Goal: Task Accomplishment & Management: Use online tool/utility

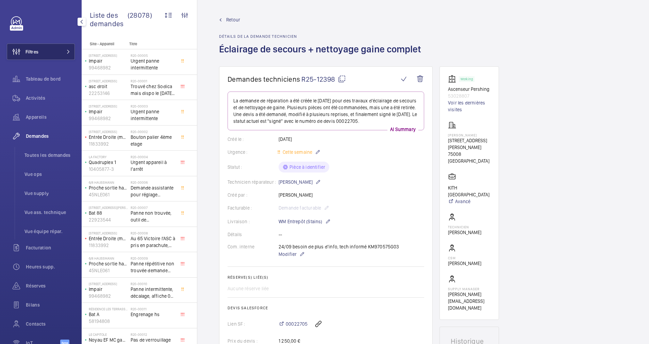
click at [52, 54] on button "Filtres" at bounding box center [41, 52] width 68 height 16
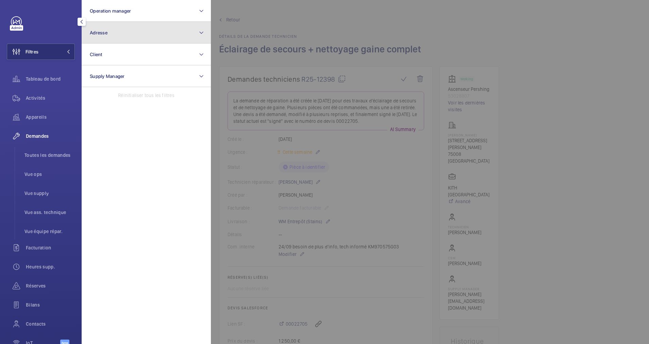
click at [115, 38] on button "Adresse" at bounding box center [146, 33] width 129 height 22
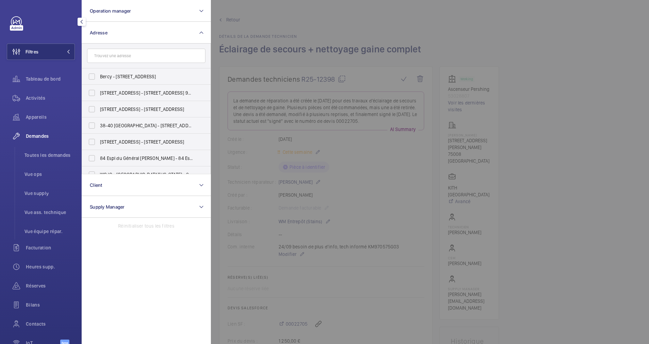
click at [110, 55] on input "text" at bounding box center [146, 56] width 118 height 14
type input "[PERSON_NAME]"
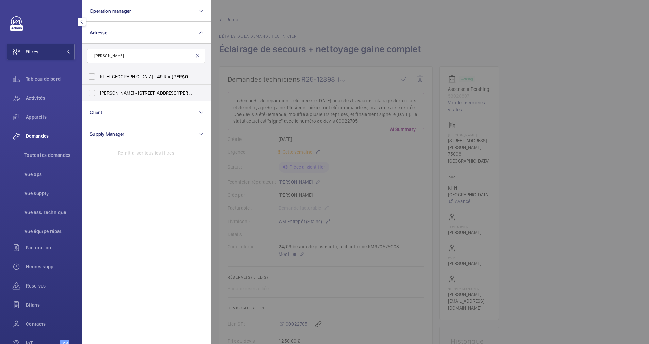
drag, startPoint x: 129, startPoint y: 55, endPoint x: 78, endPoint y: 55, distance: 51.7
click at [78, 55] on div "Filtres Operation manager Adresse [PERSON_NAME] KITH [GEOGRAPHIC_DATA] - [STREE…" at bounding box center [41, 172] width 82 height 344
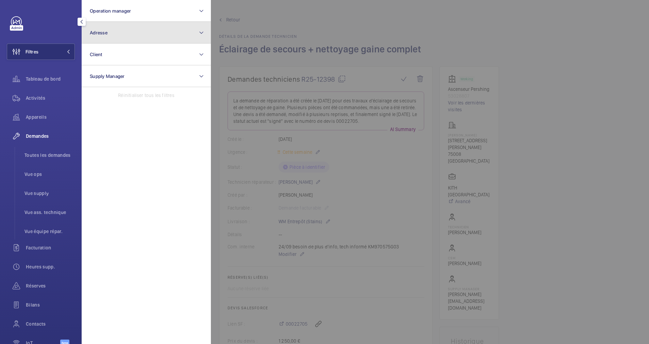
click at [122, 37] on button "Adresse" at bounding box center [146, 33] width 129 height 22
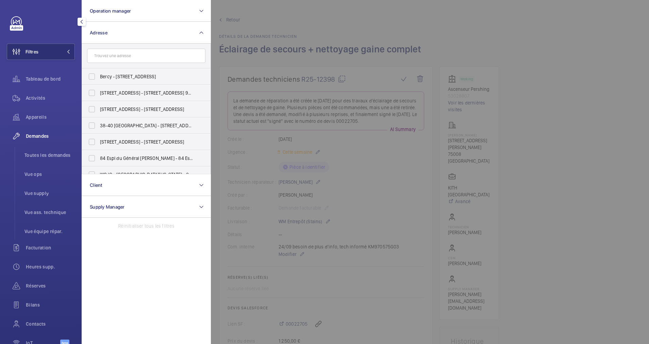
click at [125, 59] on input "text" at bounding box center [146, 56] width 118 height 14
type input "champs el"
click at [129, 79] on span "BALINA - 1 Rond-[GEOGRAPHIC_DATA] [GEOGRAPHIC_DATA] - 1 Rond-[GEOGRAPHIC_DATA] …" at bounding box center [147, 76] width 94 height 7
click at [99, 79] on input "BALINA - 1 Rond-[GEOGRAPHIC_DATA] [GEOGRAPHIC_DATA] - 1 Rond-[GEOGRAPHIC_DATA] …" at bounding box center [92, 77] width 14 height 14
checkbox input "true"
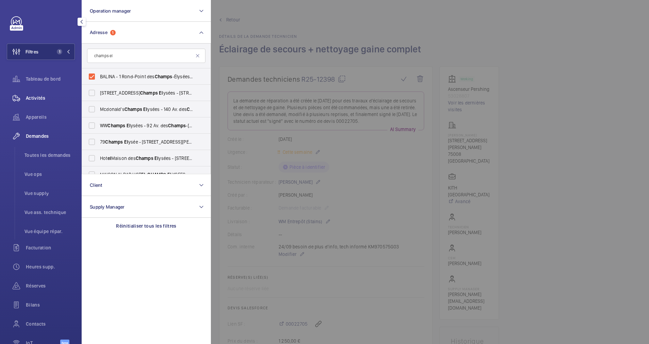
click at [40, 93] on div "Activités" at bounding box center [41, 98] width 68 height 16
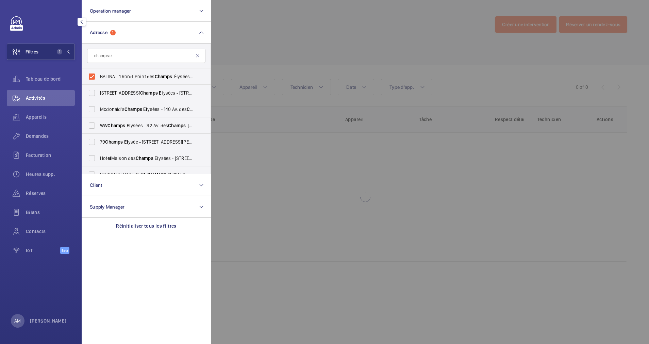
drag, startPoint x: 352, startPoint y: 37, endPoint x: 326, endPoint y: 49, distance: 29.2
click at [351, 37] on div at bounding box center [535, 172] width 649 height 344
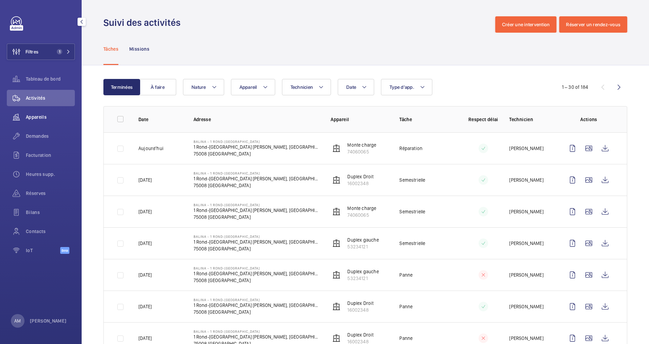
click at [31, 116] on span "Appareils" at bounding box center [50, 117] width 49 height 7
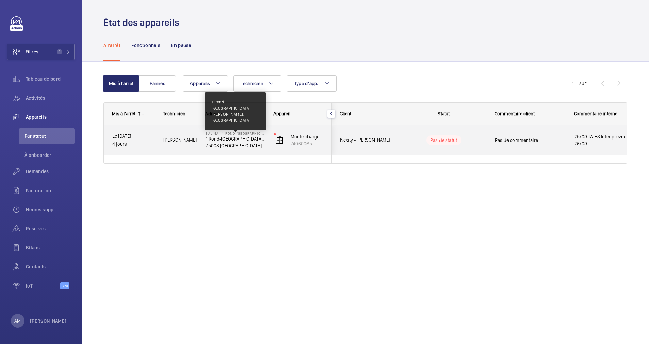
click at [232, 139] on p "1 Rond-[GEOGRAPHIC_DATA] [PERSON_NAME], [GEOGRAPHIC_DATA]" at bounding box center [235, 138] width 59 height 7
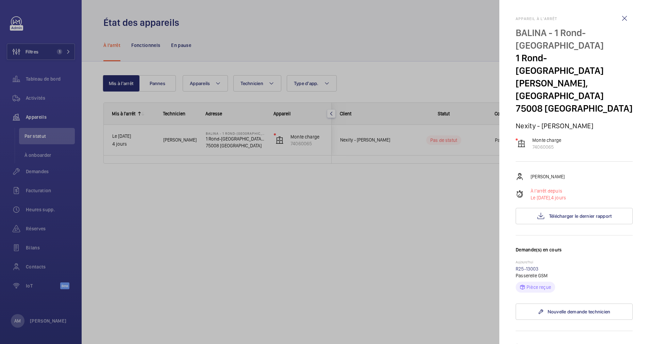
click at [47, 163] on div at bounding box center [324, 172] width 649 height 344
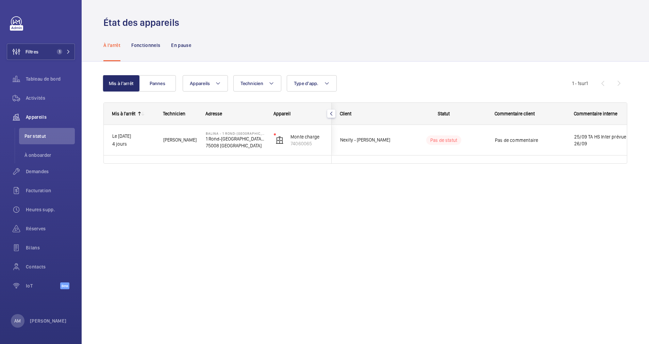
click at [41, 174] on div at bounding box center [324, 172] width 649 height 344
click at [41, 171] on span "Demandes" at bounding box center [50, 171] width 49 height 7
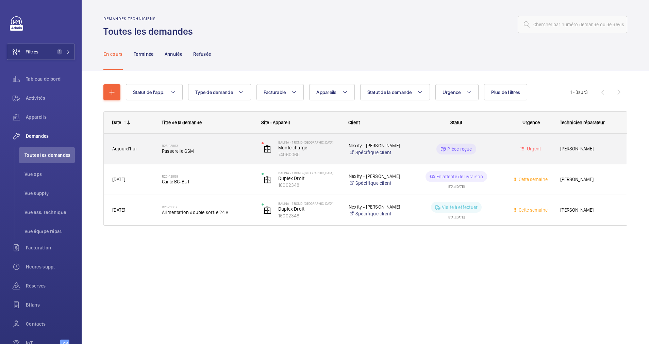
click at [244, 145] on h2 "R25-13003" at bounding box center [207, 146] width 91 height 4
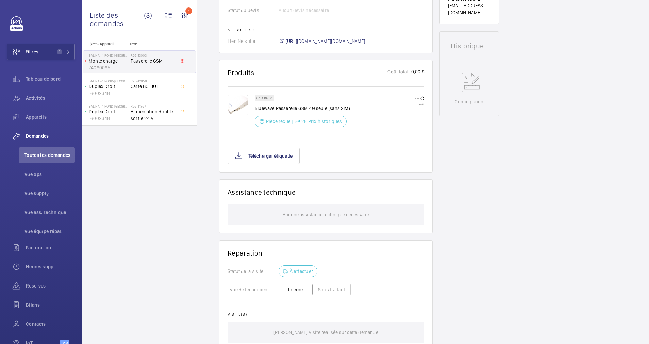
scroll to position [327, 0]
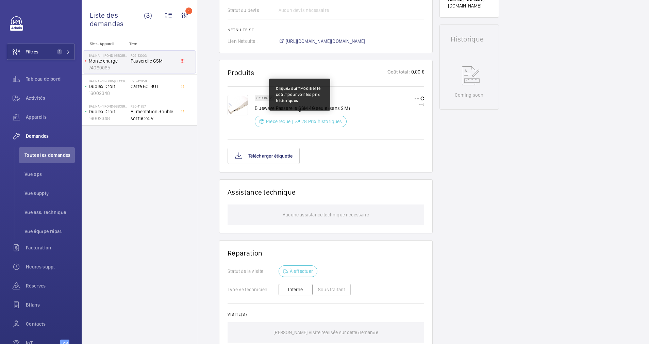
click at [308, 119] on p "28 Prix historiques" at bounding box center [321, 121] width 40 height 7
click at [292, 122] on div "|" at bounding box center [292, 121] width 1 height 7
click at [270, 120] on p "Pièce reçue" at bounding box center [278, 121] width 24 height 7
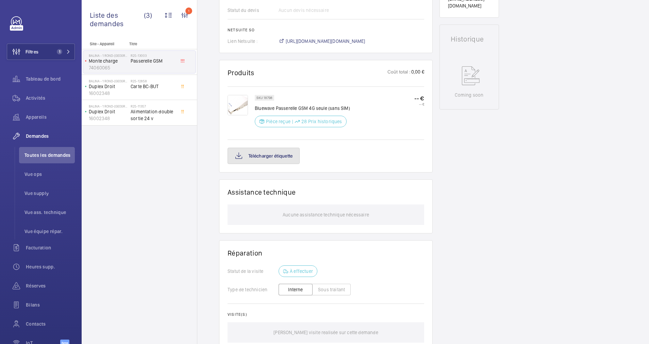
click at [264, 159] on button "Télécharger étiquette" at bounding box center [264, 156] width 72 height 16
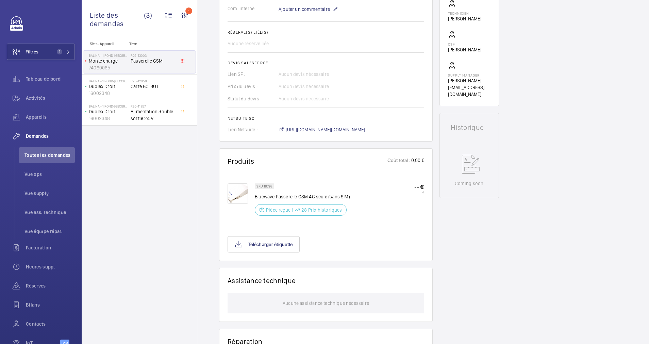
scroll to position [225, 0]
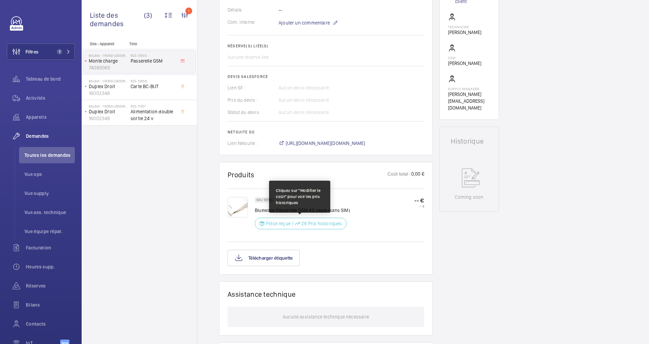
click at [273, 221] on p "Pièce reçue" at bounding box center [278, 223] width 24 height 7
click at [321, 229] on div "SKU 18798 Bluewave Passerelle GSM 4G seule (sans SIM) Pièce reçue | 28 Prix his…" at bounding box center [302, 215] width 95 height 36
click at [325, 224] on p "28 Prix historiques" at bounding box center [321, 223] width 40 height 7
click at [292, 219] on div "Pièce reçue | 28 Prix historiques" at bounding box center [301, 224] width 92 height 12
click at [329, 222] on p "28 Prix historiques" at bounding box center [321, 223] width 40 height 7
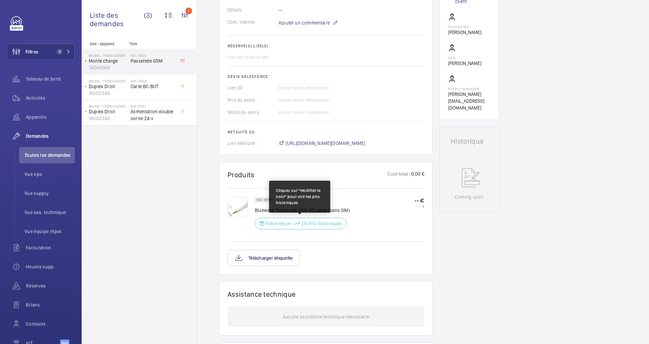
click at [259, 219] on div "Pièce reçue | 28 Prix historiques" at bounding box center [301, 224] width 92 height 12
click at [263, 220] on mat-icon at bounding box center [261, 223] width 5 height 8
click at [324, 224] on p "28 Prix historiques" at bounding box center [321, 223] width 40 height 7
click at [328, 221] on p "28 Prix historiques" at bounding box center [321, 223] width 40 height 7
click at [241, 208] on img at bounding box center [238, 207] width 20 height 20
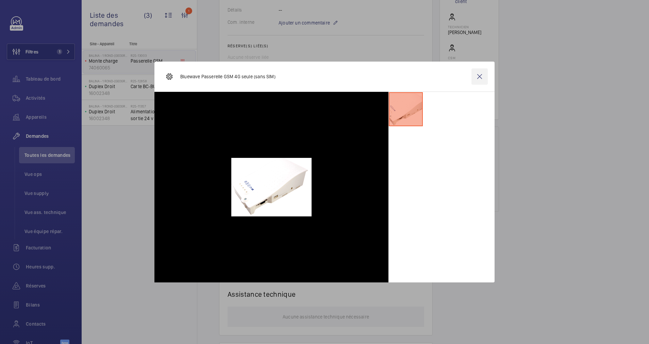
click at [481, 74] on wm-front-icon-button at bounding box center [480, 76] width 16 height 16
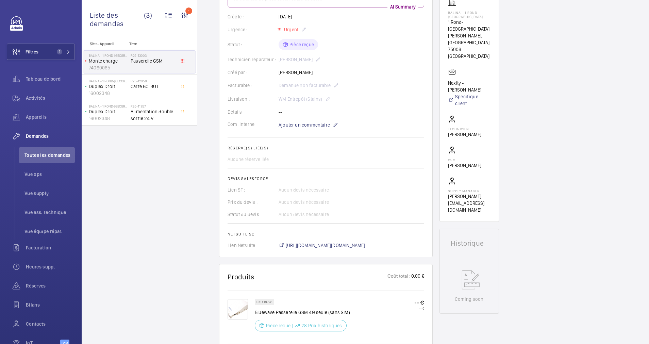
scroll to position [71, 0]
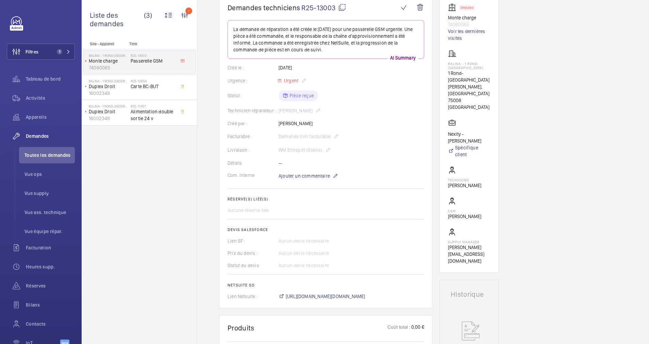
click at [334, 135] on div "Facturable : Demande non facturable" at bounding box center [326, 136] width 197 height 8
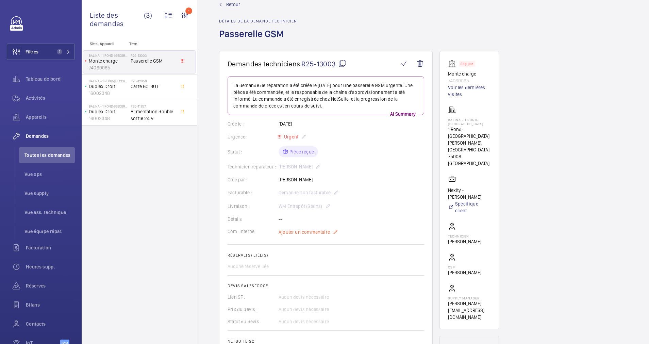
scroll to position [0, 0]
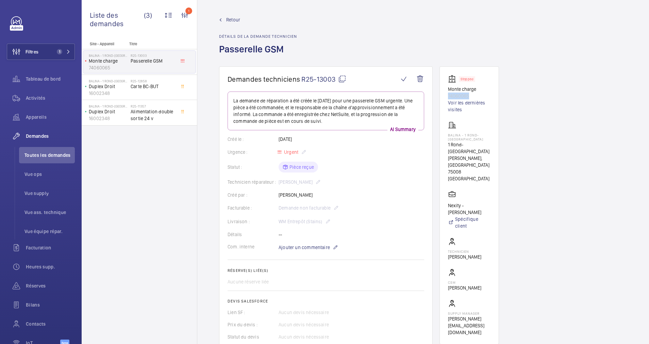
drag, startPoint x: 446, startPoint y: 95, endPoint x: 471, endPoint y: 99, distance: 25.7
click at [471, 99] on wm-front-card "Stopped Monte charge 74060065 Voir les dernières visites BALINA - 1 Rond-[GEOGR…" at bounding box center [470, 205] width 60 height 278
drag, startPoint x: 471, startPoint y: 99, endPoint x: 458, endPoint y: 94, distance: 14.3
copy p "74060065"
click at [232, 22] on span "Retour" at bounding box center [233, 19] width 14 height 7
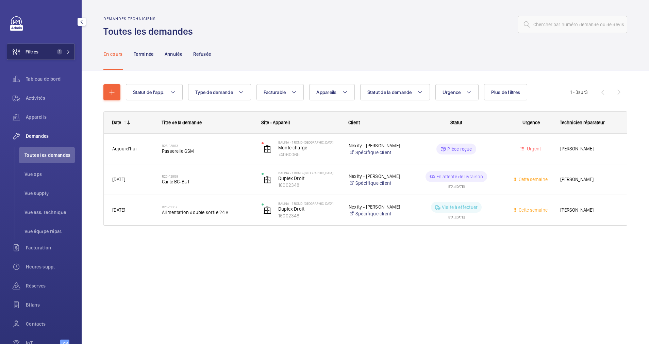
click at [51, 46] on button "Filtres 1" at bounding box center [41, 52] width 68 height 16
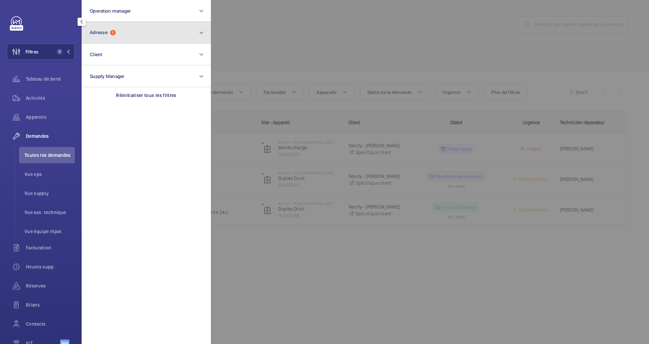
click at [156, 38] on button "Adresse 1" at bounding box center [146, 33] width 129 height 22
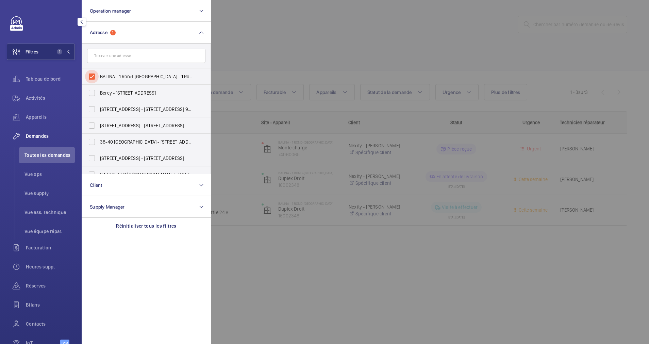
drag, startPoint x: 89, startPoint y: 77, endPoint x: 119, endPoint y: 53, distance: 38.3
click at [94, 74] on input "BALINA - 1 Rond-[GEOGRAPHIC_DATA] - 1 Rond-[GEOGRAPHIC_DATA] [PERSON_NAME], [GE…" at bounding box center [92, 77] width 14 height 14
checkbox input "false"
click at [119, 53] on input "text" at bounding box center [146, 56] width 118 height 14
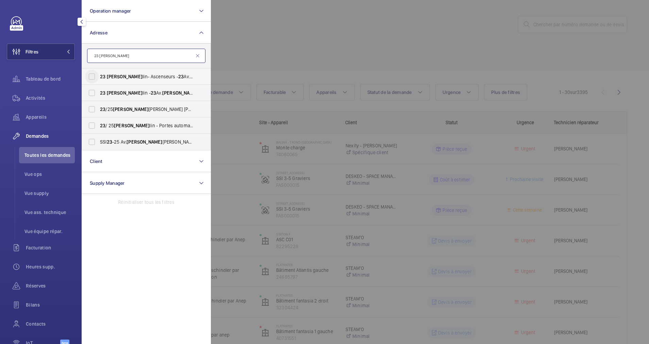
type input "23 [PERSON_NAME]"
click at [93, 77] on input "23 [PERSON_NAME]- Ascenseurs - 23 Av. [PERSON_NAME] [PERSON_NAME], [GEOGRAPHIC_…" at bounding box center [92, 77] width 14 height 14
checkbox input "true"
click at [96, 94] on input "23 [PERSON_NAME] - 23 Av. [PERSON_NAME] [PERSON_NAME], [GEOGRAPHIC_DATA]" at bounding box center [92, 93] width 14 height 14
checkbox input "true"
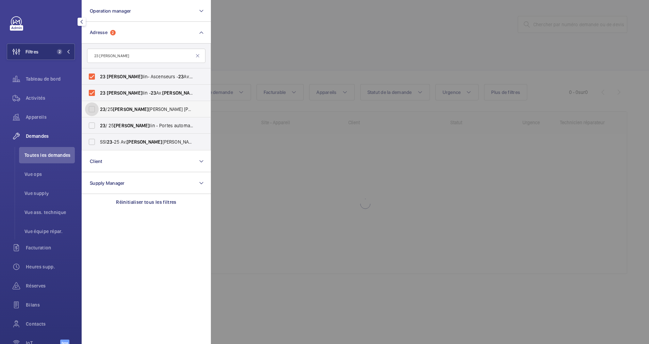
click at [92, 105] on input "23 /25 [PERSON_NAME] [PERSON_NAME] - 23 Av. [PERSON_NAME] [PERSON_NAME], [GEOGR…" at bounding box center [92, 109] width 14 height 14
checkbox input "true"
drag, startPoint x: 330, startPoint y: 46, endPoint x: 313, endPoint y: 50, distance: 16.8
click at [330, 46] on div at bounding box center [535, 172] width 649 height 344
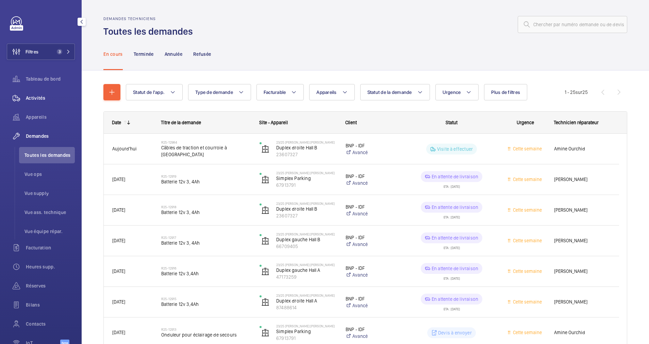
click at [39, 97] on span "Activités" at bounding box center [50, 98] width 49 height 7
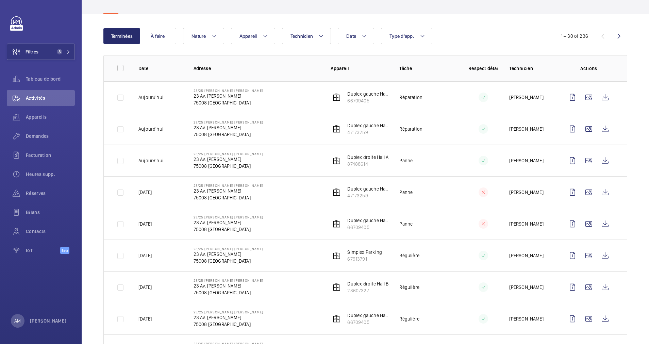
scroll to position [102, 0]
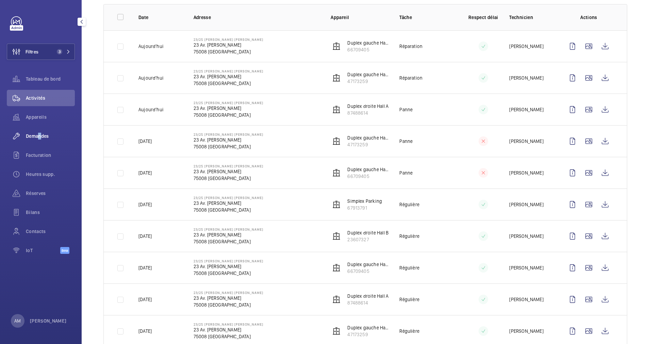
click at [37, 135] on div "Demandes" at bounding box center [41, 136] width 68 height 16
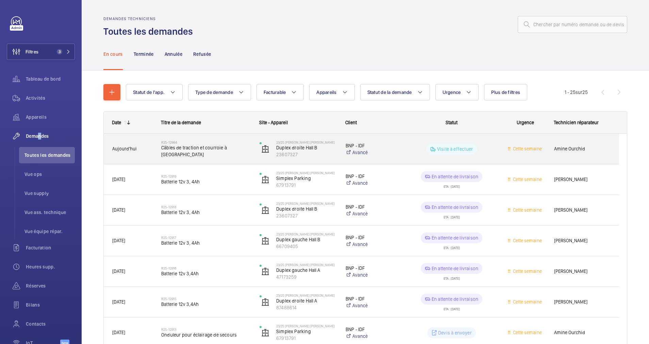
click at [219, 139] on div "R25-12984 Câbles de traction et courroie à [GEOGRAPHIC_DATA]" at bounding box center [205, 149] width 89 height 20
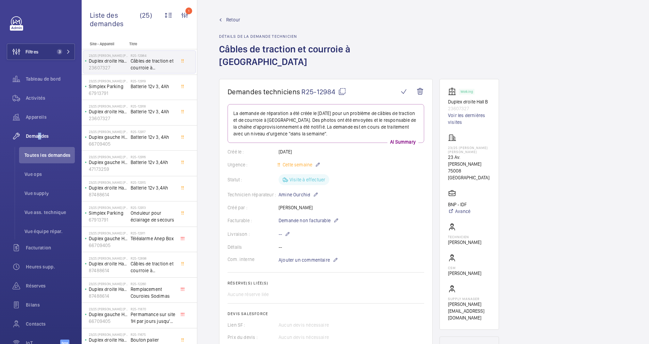
click at [341, 87] on mat-icon at bounding box center [342, 91] width 8 height 8
click at [230, 19] on span "Retour" at bounding box center [233, 19] width 14 height 7
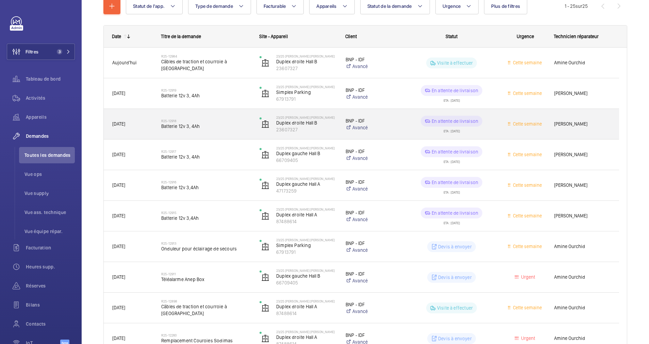
scroll to position [102, 0]
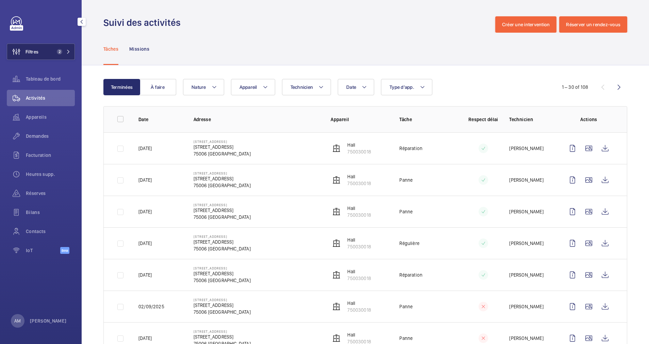
click at [65, 44] on button "Filtres 2" at bounding box center [41, 52] width 68 height 16
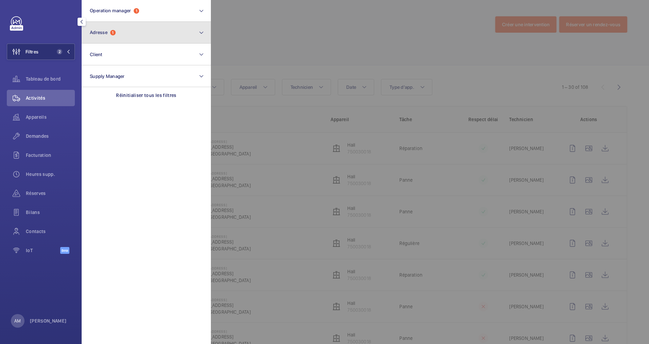
click at [155, 29] on button "Adresse 1" at bounding box center [146, 33] width 129 height 22
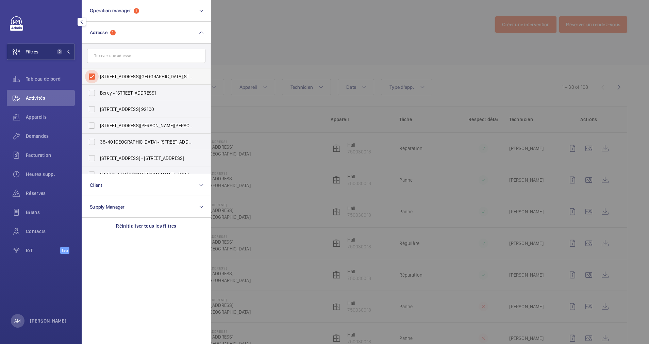
click at [89, 76] on input "9 rue du Dragon - 9 rue du Dragon, 75006 PARIS, PARIS 75006" at bounding box center [92, 77] width 14 height 14
checkbox input "false"
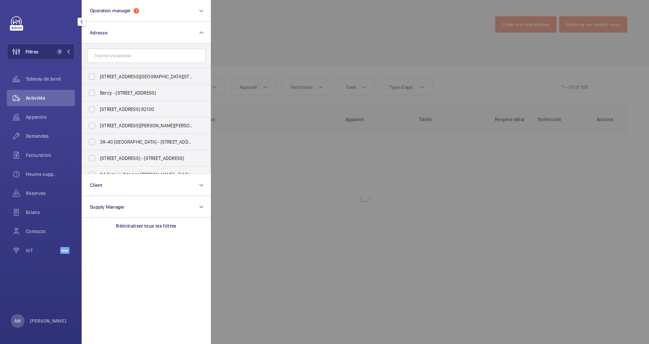
click at [246, 42] on div at bounding box center [535, 172] width 649 height 344
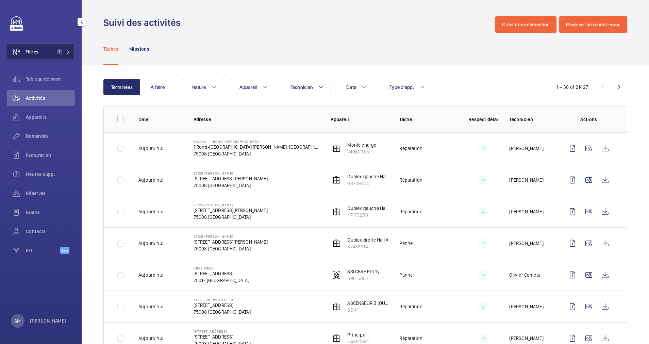
click at [57, 47] on button "Filtres 1" at bounding box center [41, 52] width 68 height 16
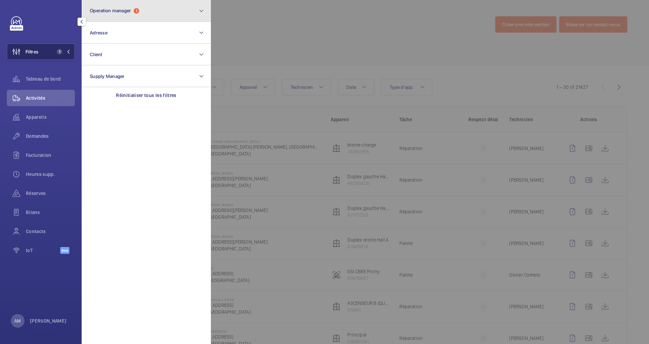
click at [165, 12] on button "Operation manager 1" at bounding box center [146, 11] width 129 height 22
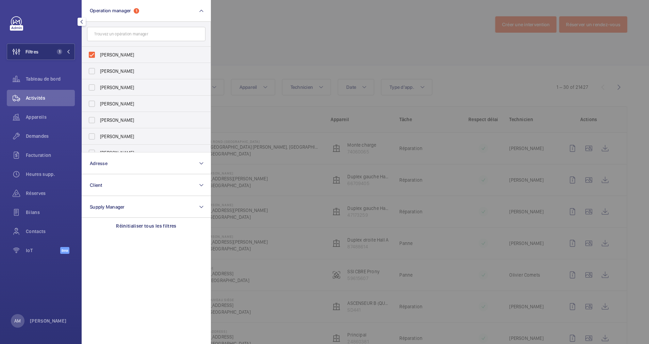
click at [254, 36] on div at bounding box center [535, 172] width 649 height 344
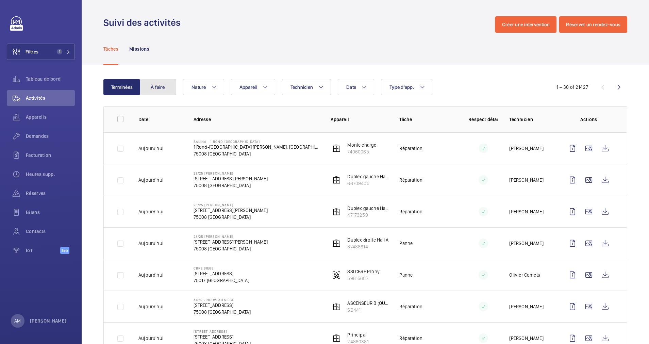
click at [162, 92] on button "À faire" at bounding box center [157, 87] width 37 height 16
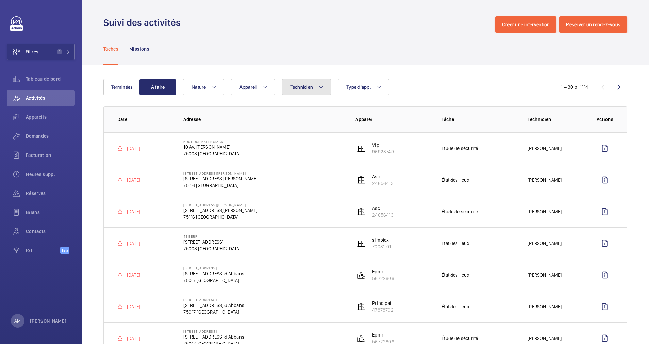
click at [324, 84] on mat-icon at bounding box center [320, 87] width 5 height 8
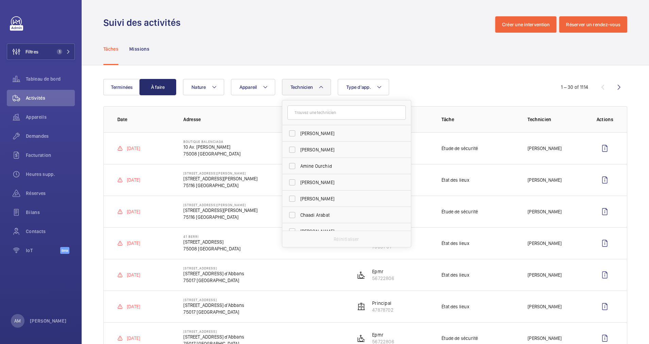
click at [315, 112] on input "text" at bounding box center [346, 112] width 118 height 14
type input "mo"
click at [294, 149] on input "Mo hamed Youbi" at bounding box center [292, 150] width 14 height 14
checkbox input "true"
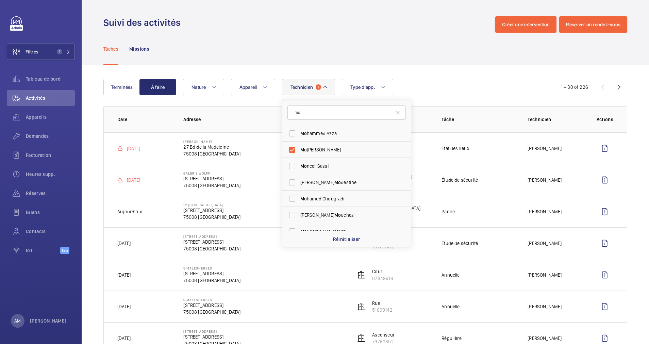
click at [399, 112] on mat-icon at bounding box center [397, 112] width 5 height 5
click at [397, 83] on div "Technicien 1 Jerome Eniona Florian Cazal Amine Ourchid Romain Flahaut Mohammed …" at bounding box center [364, 87] width 363 height 16
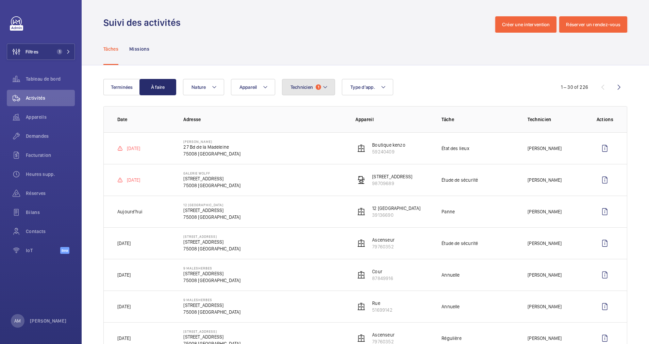
click at [327, 84] on mat-icon at bounding box center [325, 87] width 5 height 8
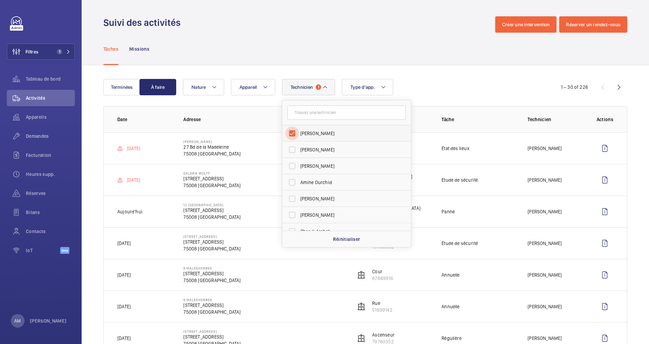
click at [294, 131] on input "[PERSON_NAME]" at bounding box center [292, 134] width 14 height 14
checkbox input "false"
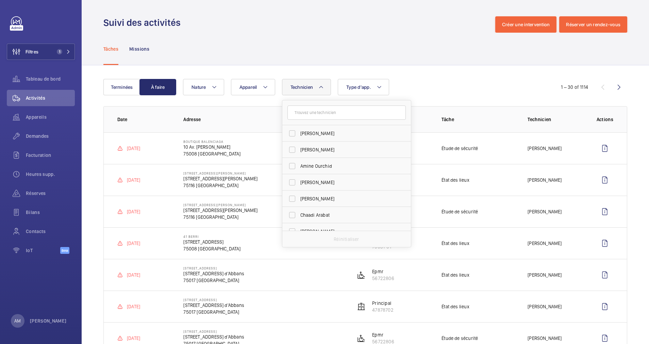
click at [398, 83] on div "Technicien Jerome Eniona Florian Cazal Amine Ourchid Romain Flahaut Mohammed Az…" at bounding box center [364, 87] width 363 height 16
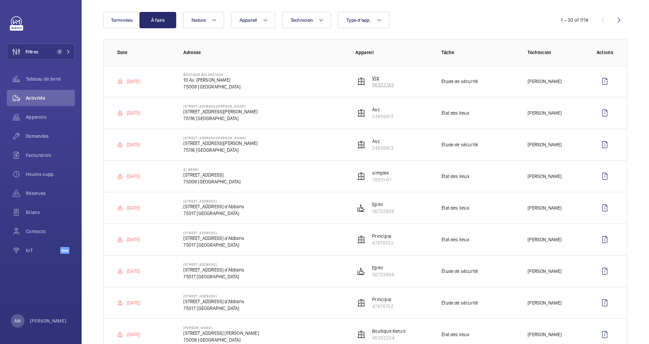
scroll to position [51, 0]
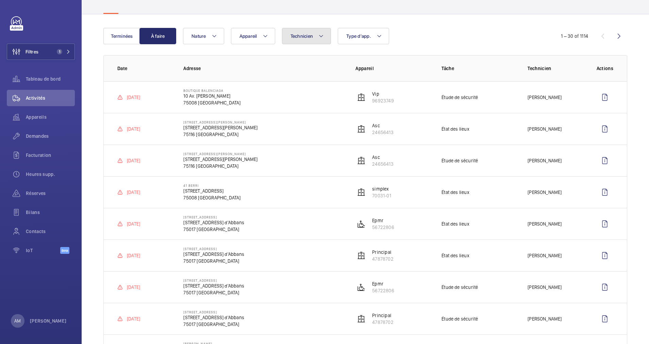
click at [308, 40] on button "Technicien" at bounding box center [306, 36] width 49 height 16
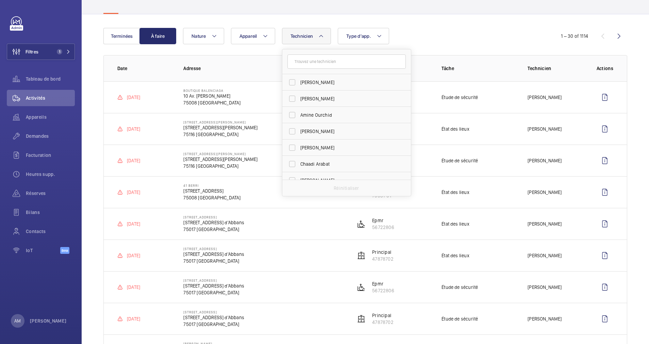
click at [305, 58] on input "text" at bounding box center [346, 61] width 118 height 14
type input "moh"
click at [291, 95] on input "Moh amed Youbi" at bounding box center [292, 99] width 14 height 14
checkbox input "true"
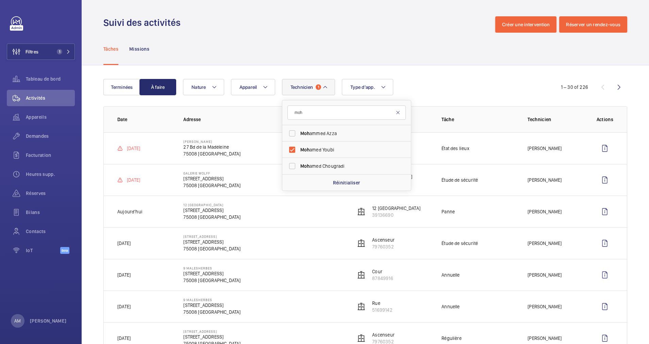
click at [399, 112] on mat-icon at bounding box center [397, 112] width 5 height 5
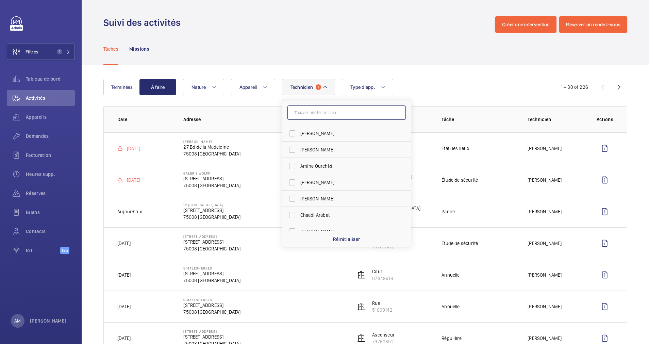
click at [356, 110] on input "text" at bounding box center [346, 112] width 118 height 14
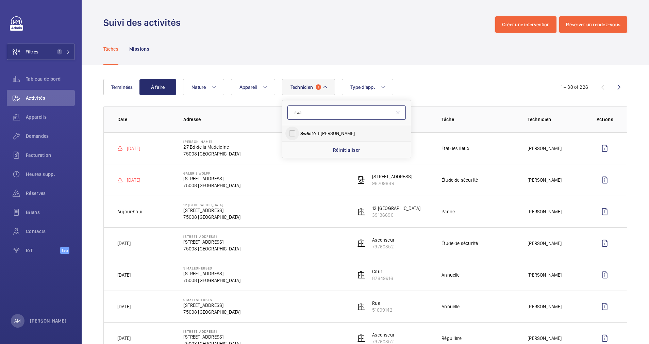
type input "swa"
drag, startPoint x: 292, startPoint y: 136, endPoint x: 308, endPoint y: 119, distance: 23.1
click at [293, 134] on input "Swa drou-Dine Zaïdi" at bounding box center [292, 134] width 14 height 14
checkbox input "true"
click at [397, 111] on mat-icon at bounding box center [397, 112] width 5 height 5
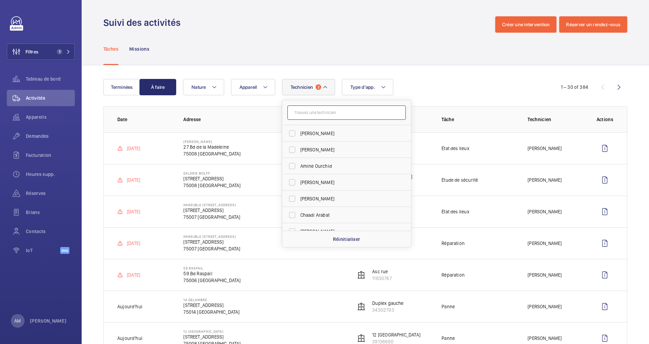
click at [375, 112] on input "text" at bounding box center [346, 112] width 118 height 14
click at [334, 112] on input "text" at bounding box center [346, 112] width 118 height 14
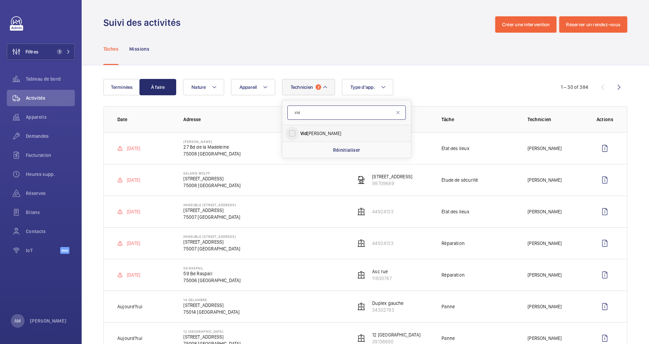
type input "vid"
click at [291, 132] on input "Vid jay Virappane" at bounding box center [292, 134] width 14 height 14
checkbox input "true"
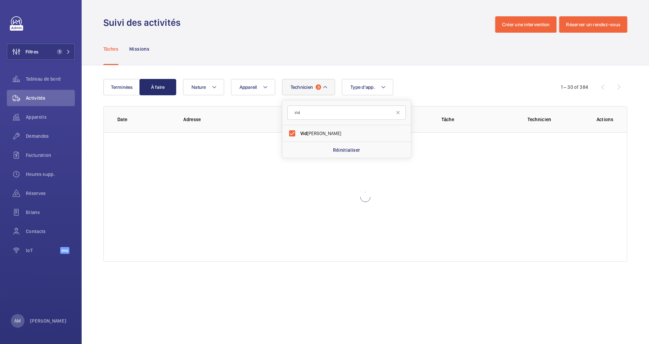
click at [405, 79] on div "Terminées À faire Technicien 3 vid Vid jay Virappane Réinitialiser Appareil Typ…" at bounding box center [365, 171] width 567 height 213
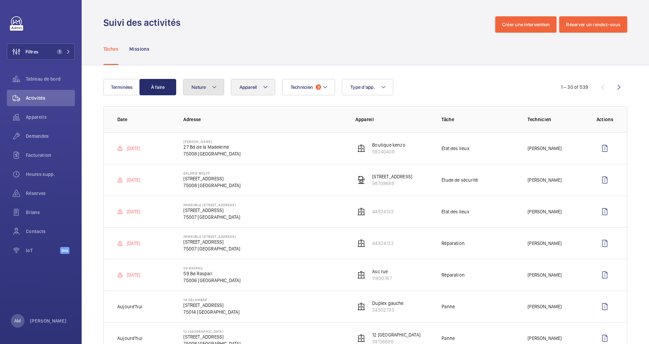
drag, startPoint x: 203, startPoint y: 86, endPoint x: 259, endPoint y: 90, distance: 55.6
click at [204, 86] on span "Nature" at bounding box center [199, 86] width 15 height 5
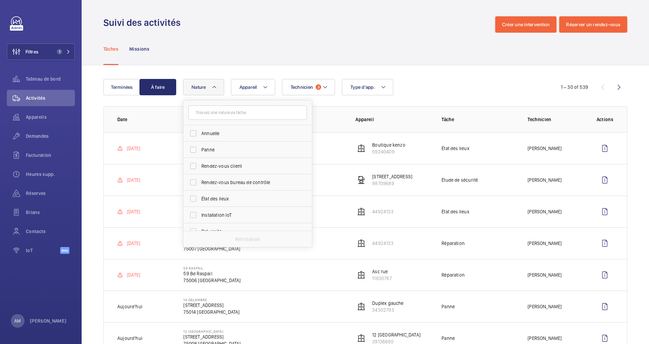
click at [250, 112] on input "text" at bounding box center [247, 112] width 118 height 14
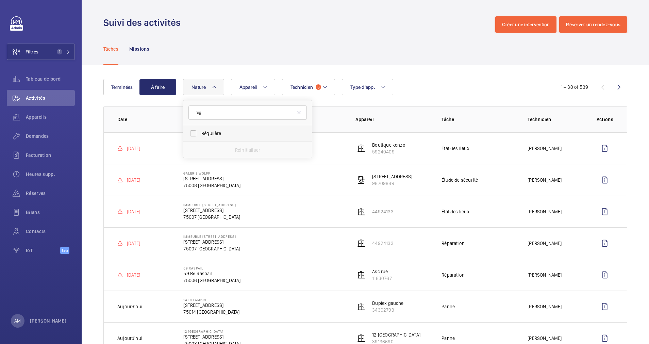
type input "reg"
click at [232, 127] on label "Régulière" at bounding box center [242, 133] width 118 height 16
click at [200, 127] on input "Régulière" at bounding box center [193, 134] width 14 height 14
checkbox input "true"
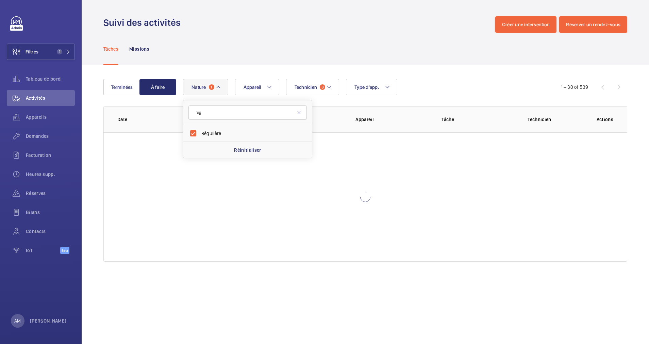
click at [258, 65] on div "Tâches Missions" at bounding box center [365, 49] width 567 height 33
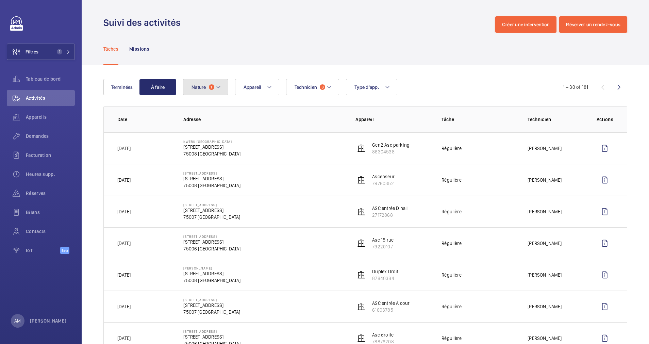
click at [217, 87] on mat-icon at bounding box center [218, 87] width 5 height 8
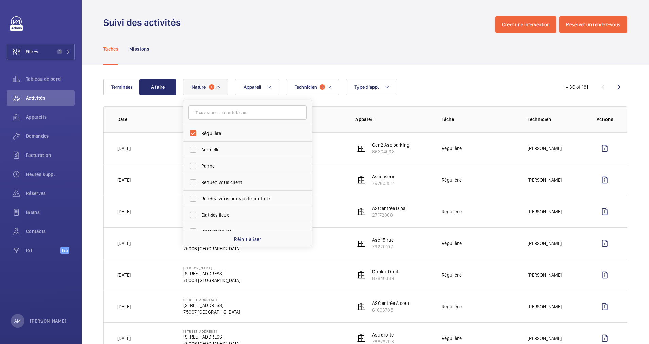
click at [213, 112] on input "text" at bounding box center [247, 112] width 118 height 14
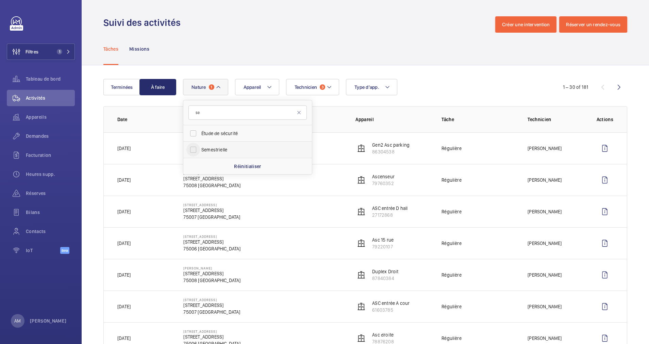
type input "se"
click at [198, 148] on input "Semestrielle" at bounding box center [193, 150] width 14 height 14
checkbox input "true"
click at [301, 110] on mat-icon at bounding box center [298, 112] width 5 height 5
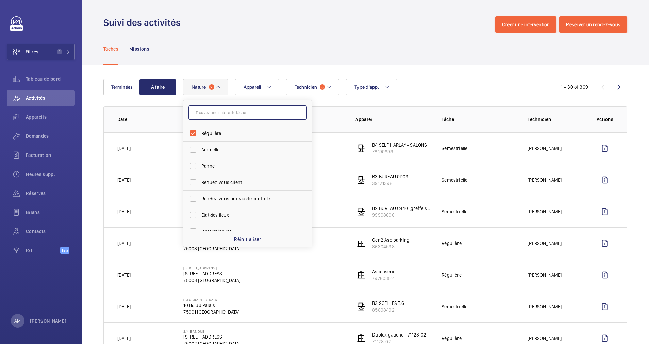
click at [293, 112] on input "text" at bounding box center [247, 112] width 118 height 14
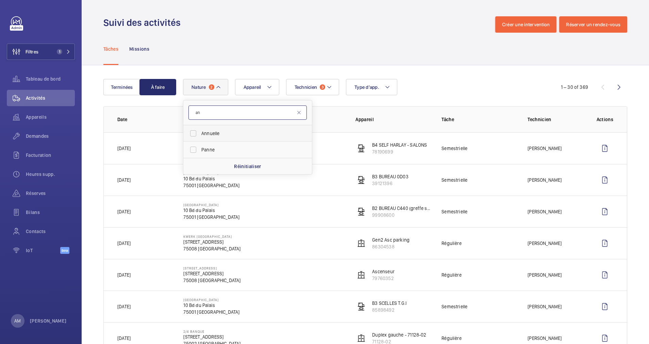
type input "an"
click at [263, 131] on span "Annuelle" at bounding box center [248, 133] width 94 height 7
click at [200, 131] on input "Annuelle" at bounding box center [193, 134] width 14 height 14
checkbox input "true"
click at [463, 81] on div "Technicien 3 Appareil Type d'app. Nature 3 an Annuelle Panne Réinitialiser" at bounding box center [364, 87] width 363 height 16
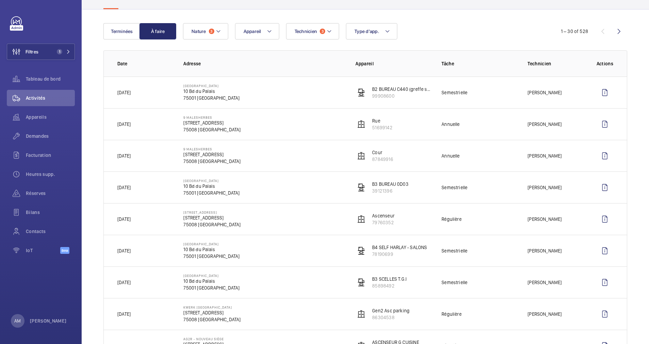
scroll to position [40, 0]
